Goal: Use online tool/utility: Utilize a website feature to perform a specific function

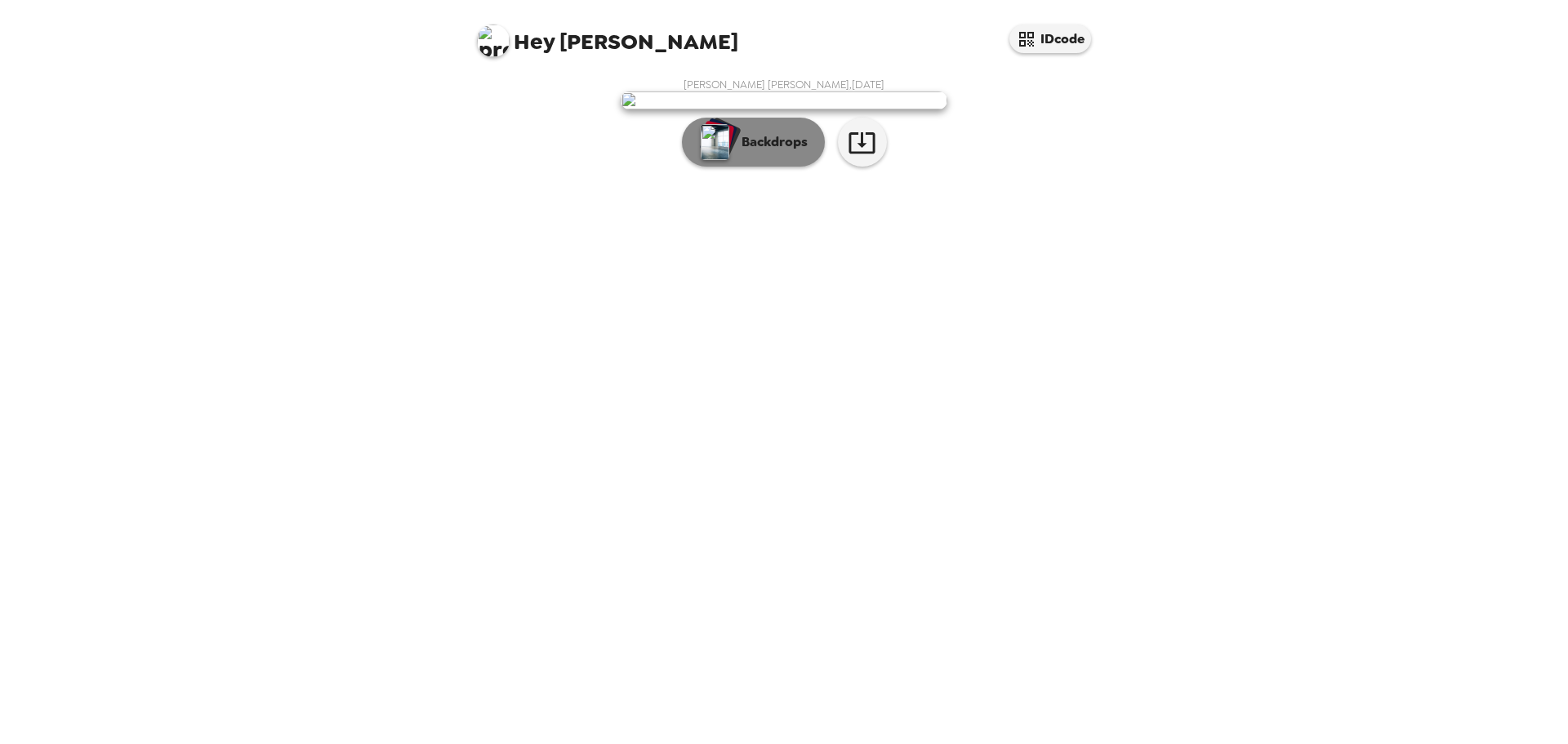
click at [776, 152] on p "Backdrops" at bounding box center [770, 141] width 74 height 20
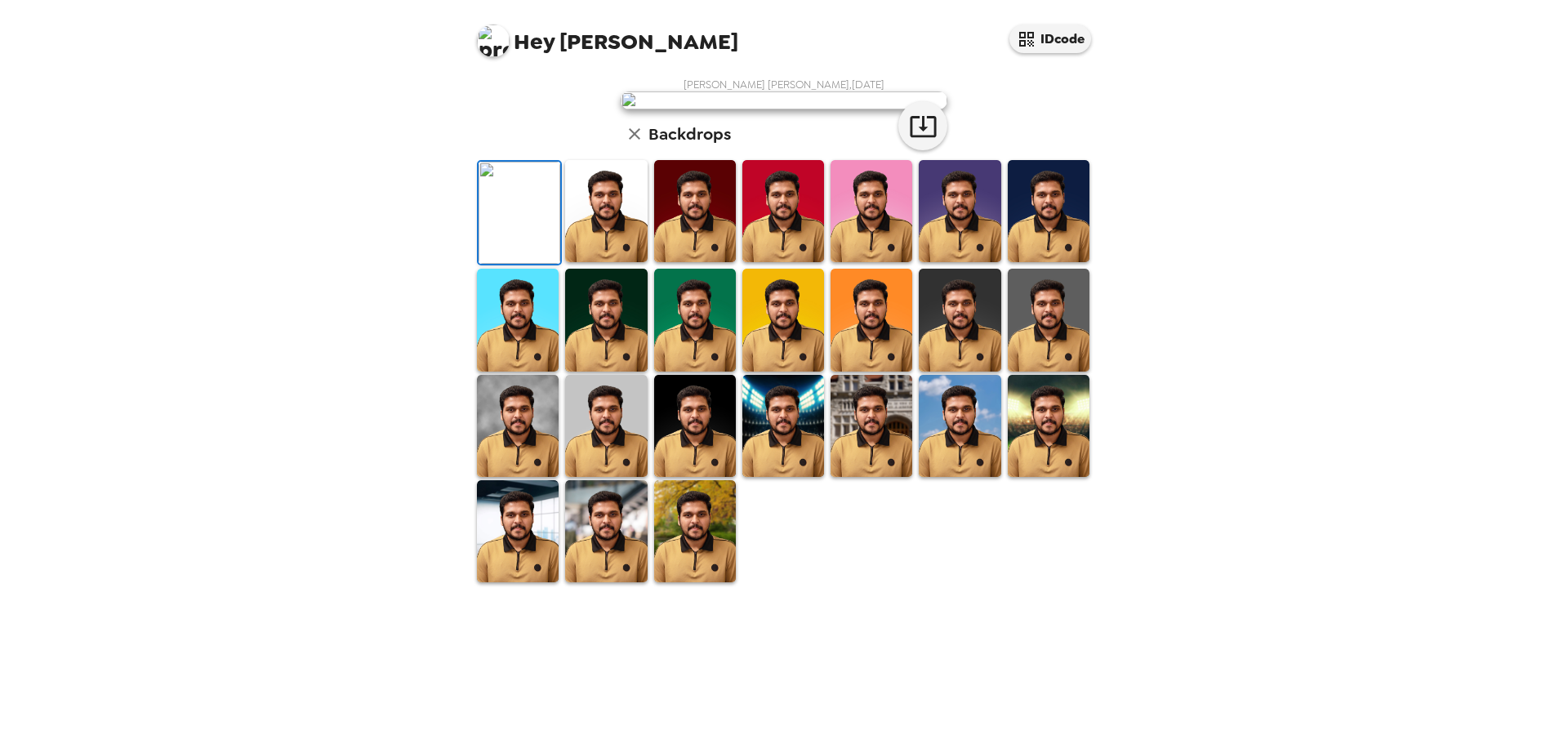
scroll to position [247, 0]
click at [509, 582] on img at bounding box center [518, 531] width 81 height 102
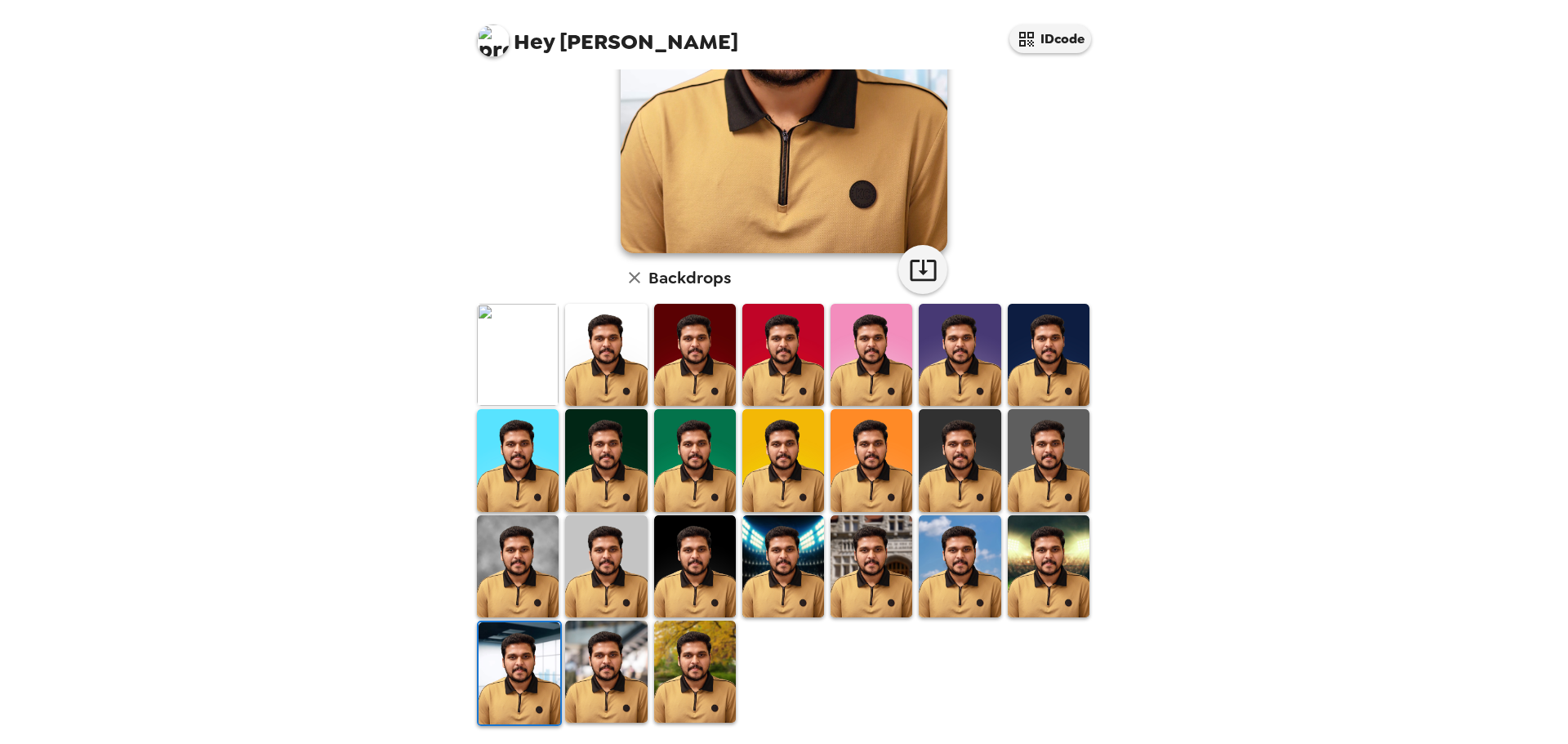
click at [509, 662] on img at bounding box center [519, 673] width 81 height 102
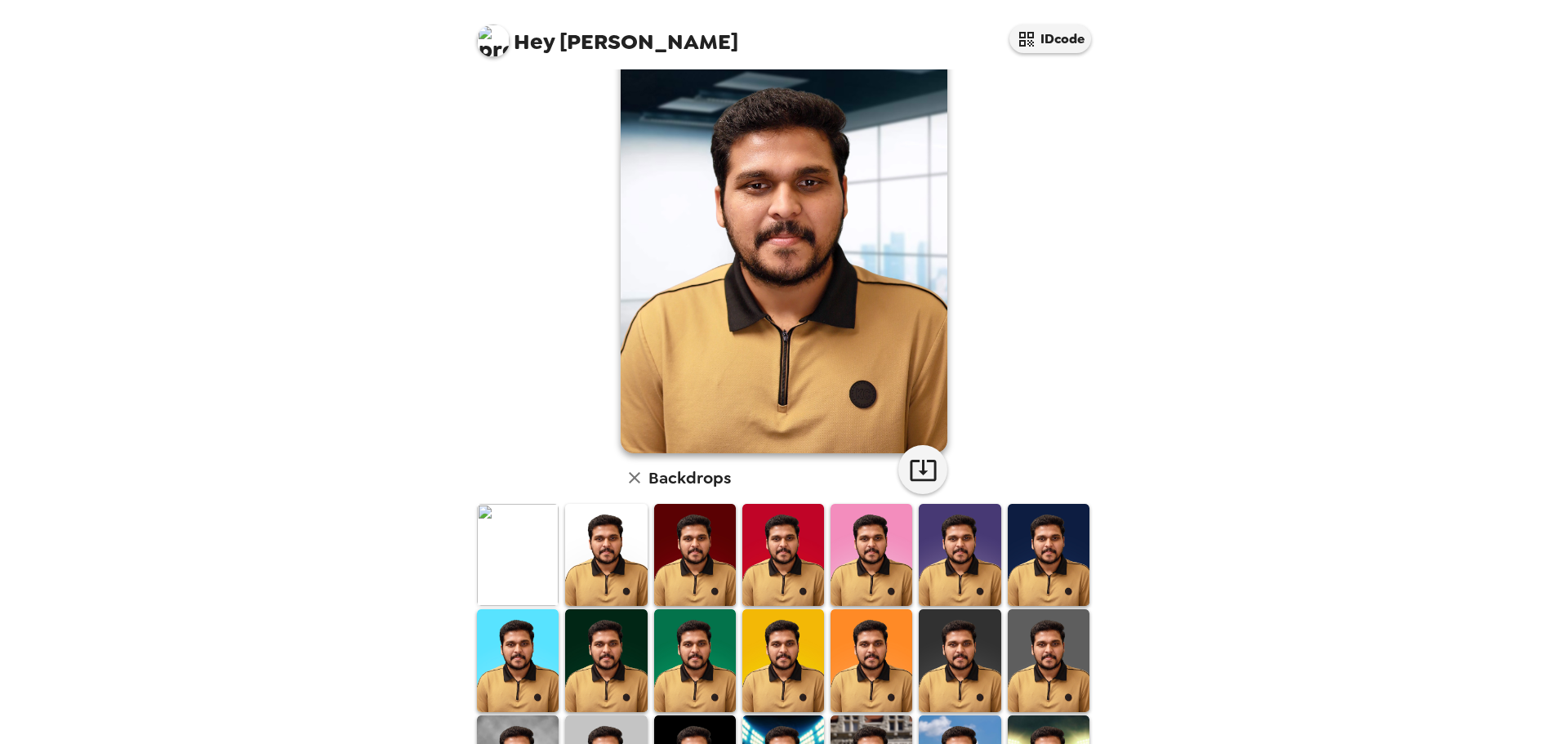
scroll to position [0, 0]
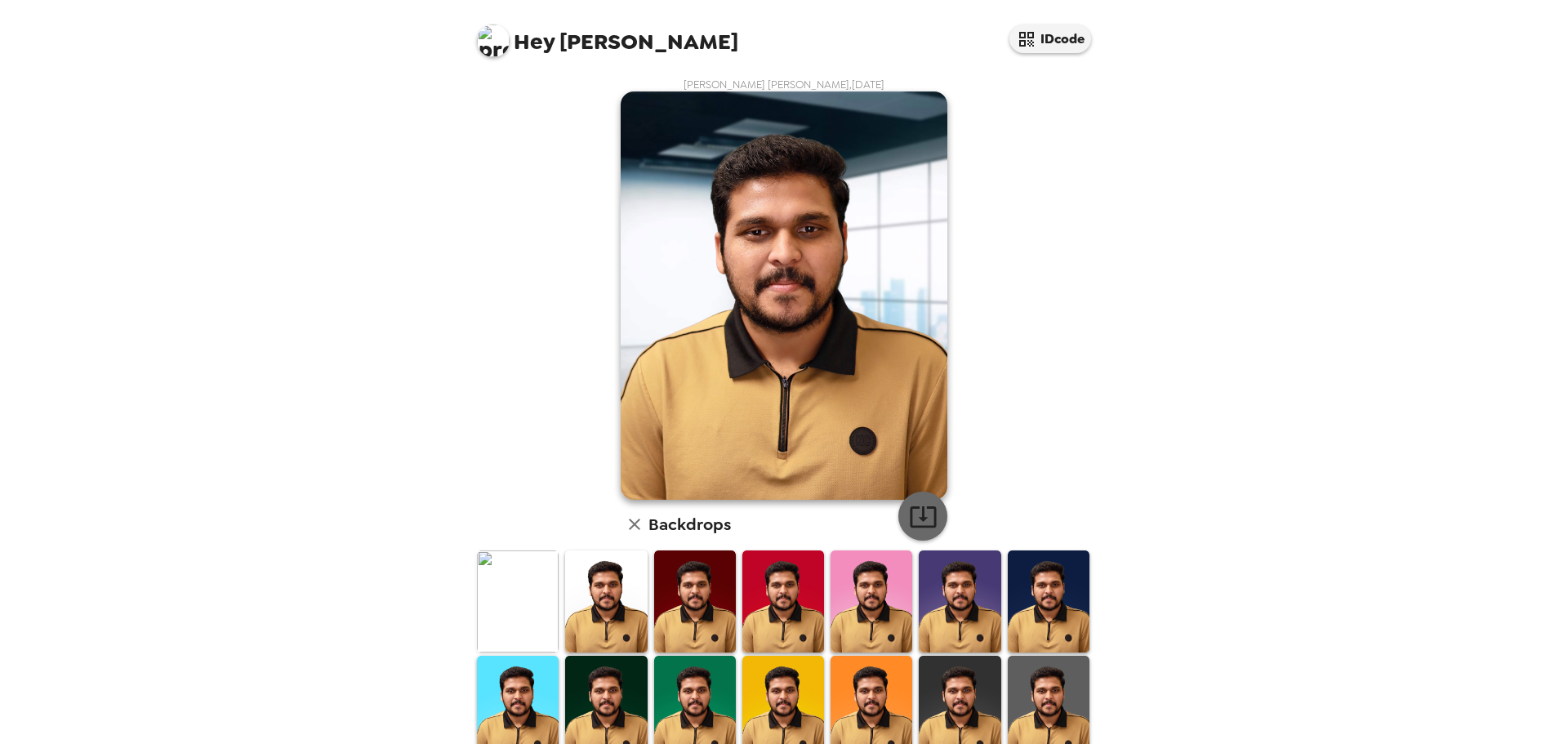
click at [923, 512] on icon "button" at bounding box center [923, 517] width 29 height 29
